Goal: Task Accomplishment & Management: Use online tool/utility

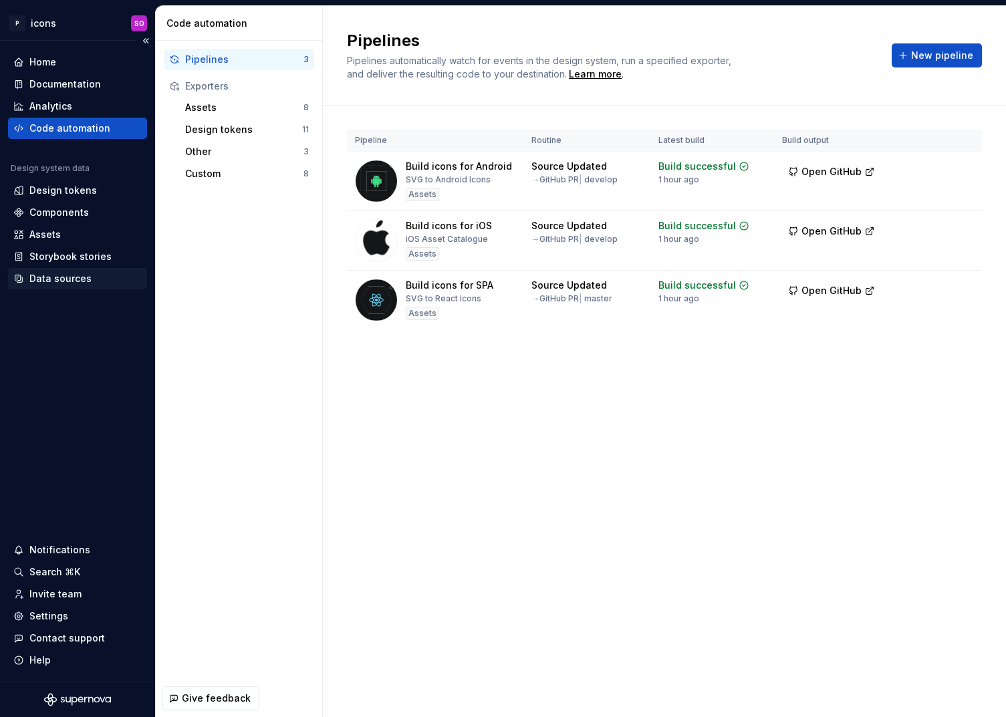
click at [79, 275] on div "Data sources" at bounding box center [60, 278] width 62 height 13
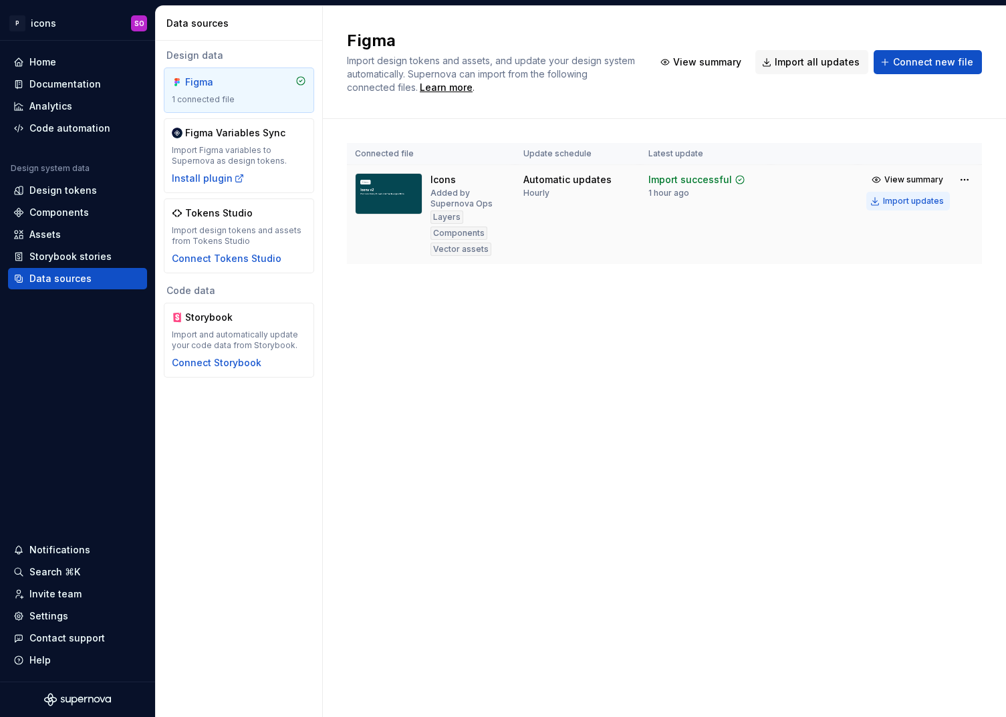
click at [913, 199] on div "Import updates" at bounding box center [913, 201] width 61 height 11
click at [85, 124] on div "Code automation" at bounding box center [69, 128] width 81 height 13
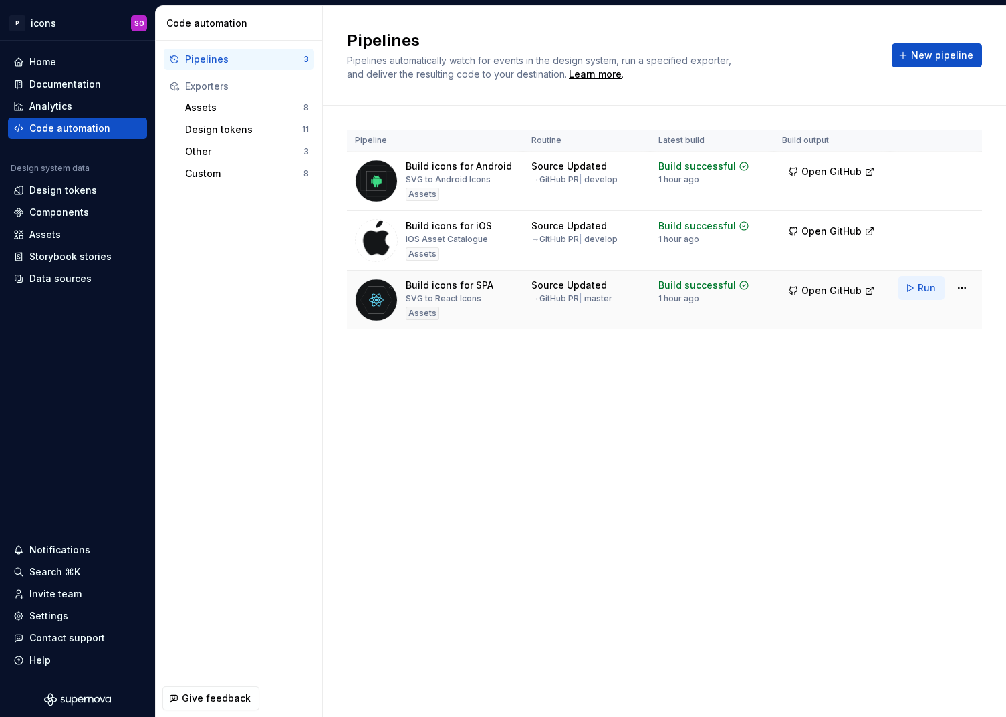
click at [924, 285] on span "Run" at bounding box center [927, 287] width 18 height 13
click at [918, 225] on span "Run" at bounding box center [927, 228] width 18 height 13
click at [924, 166] on span "Run" at bounding box center [927, 168] width 18 height 13
